Goal: Find specific page/section: Find specific page/section

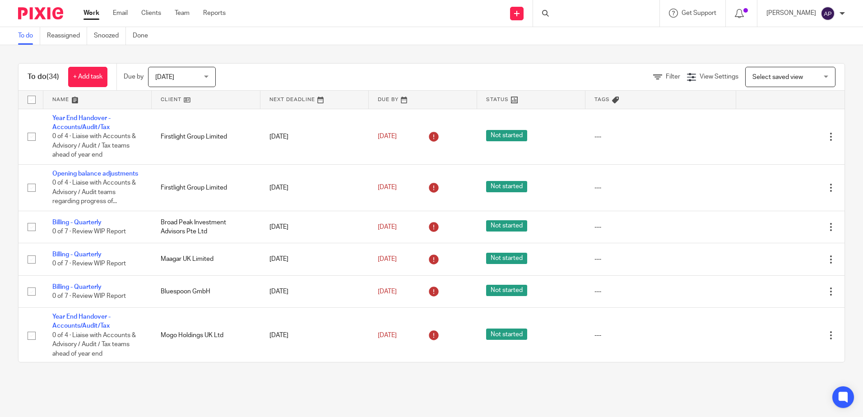
click at [549, 16] on icon at bounding box center [545, 13] width 7 height 7
click at [559, 12] on div at bounding box center [594, 13] width 105 height 11
click at [572, 14] on input "Search" at bounding box center [591, 15] width 81 height 8
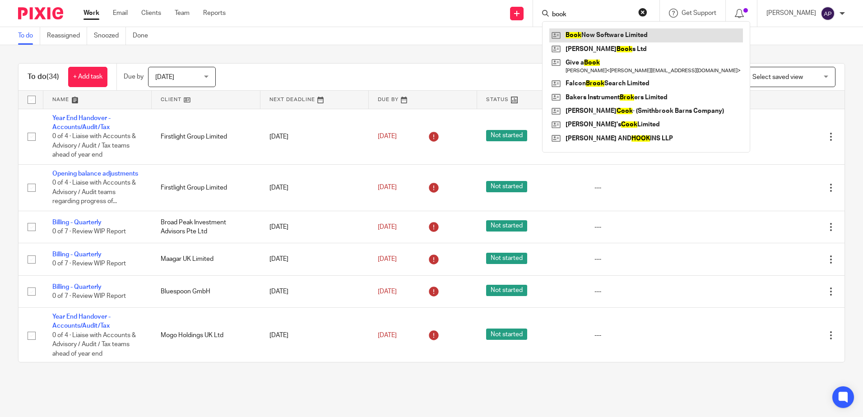
type input "book"
click at [583, 33] on link at bounding box center [647, 35] width 194 height 14
